Goal: Task Accomplishment & Management: Manage account settings

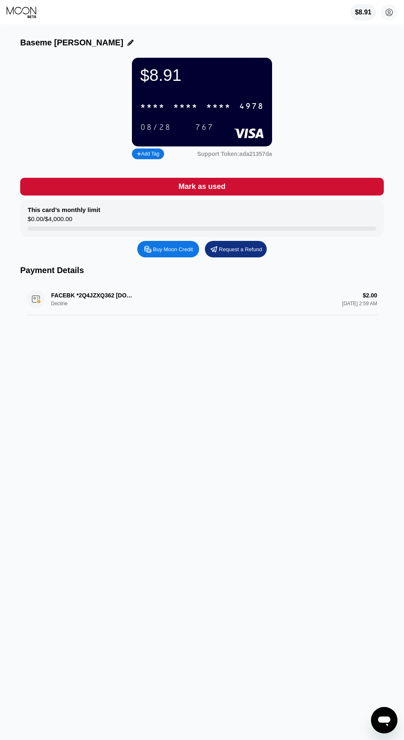
click at [328, 303] on div "FACEBK *2Q4JZXQ362 fb.me/ads IE Decline $2.00 Sep 19, 2025 2:59 AM" at bounding box center [202, 299] width 351 height 32
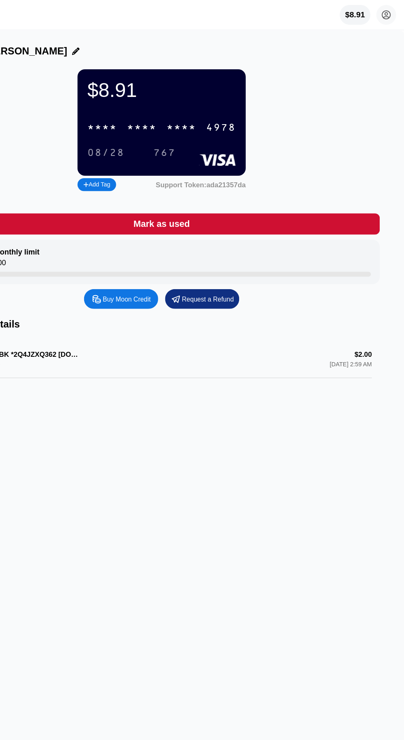
click at [138, 249] on div "Buy Moon Credit" at bounding box center [168, 249] width 62 height 17
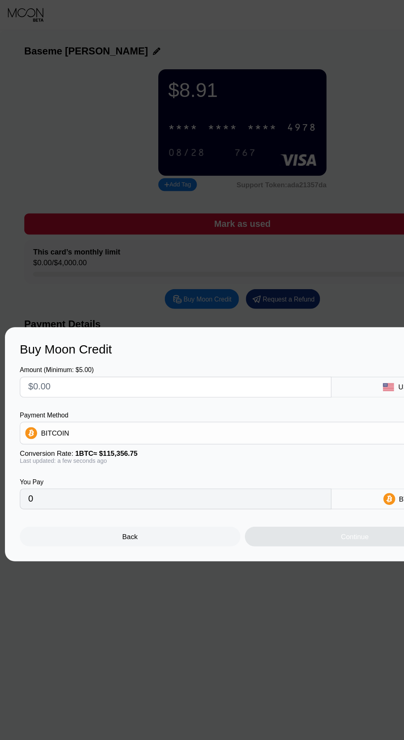
click at [130, 444] on div "Back" at bounding box center [109, 447] width 184 height 17
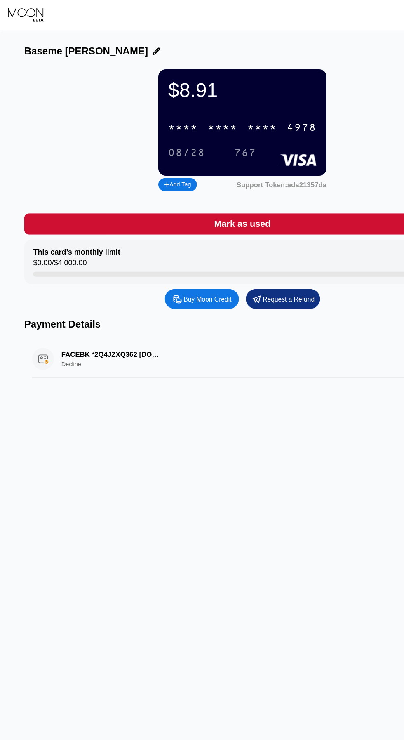
click at [113, 302] on div "FACEBK *2Q4JZXQ362 fb.me/ads IE Decline $2.00 Sep 19, 2025 2:59 AM" at bounding box center [202, 299] width 351 height 32
click at [101, 309] on div "FACEBK *2Q4JZXQ362 fb.me/ads IE Decline $2.00 Sep 19, 2025 2:59 AM" at bounding box center [202, 299] width 351 height 32
